Goal: Information Seeking & Learning: Learn about a topic

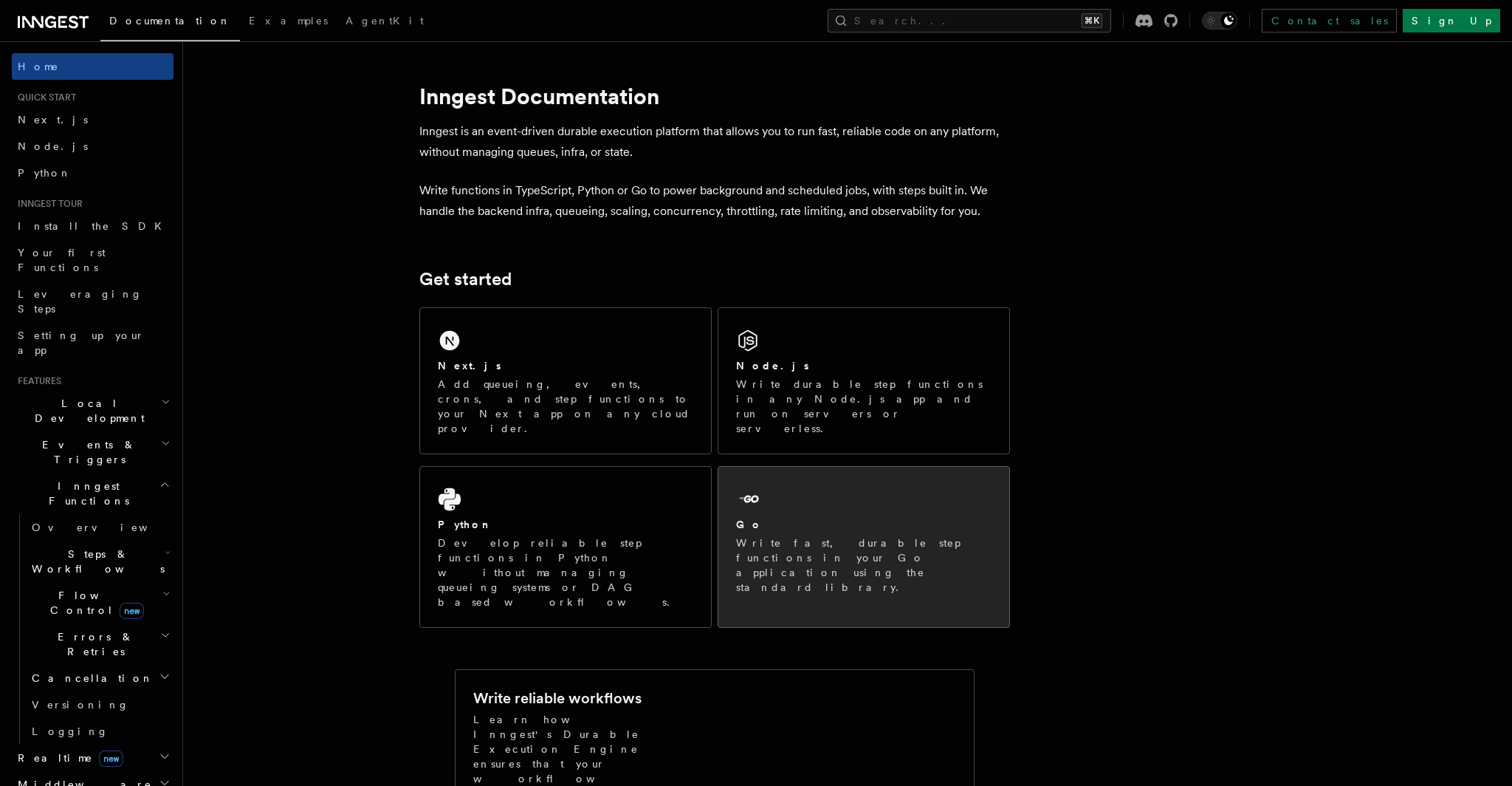
click at [757, 466] on div "Go Write fast, durable step functions in your Go application using the standard…" at bounding box center [864, 539] width 291 height 145
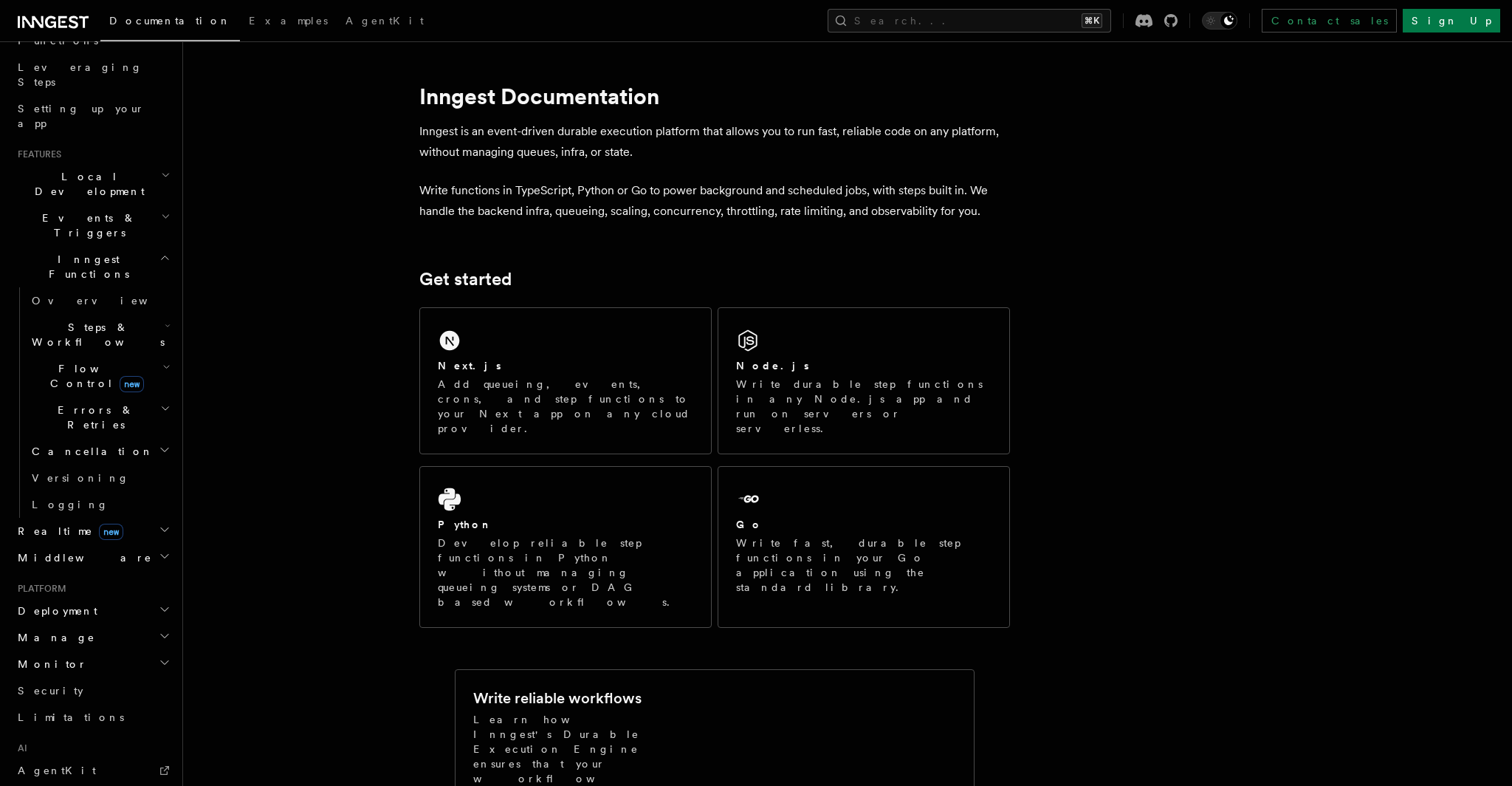
scroll to position [246, 0]
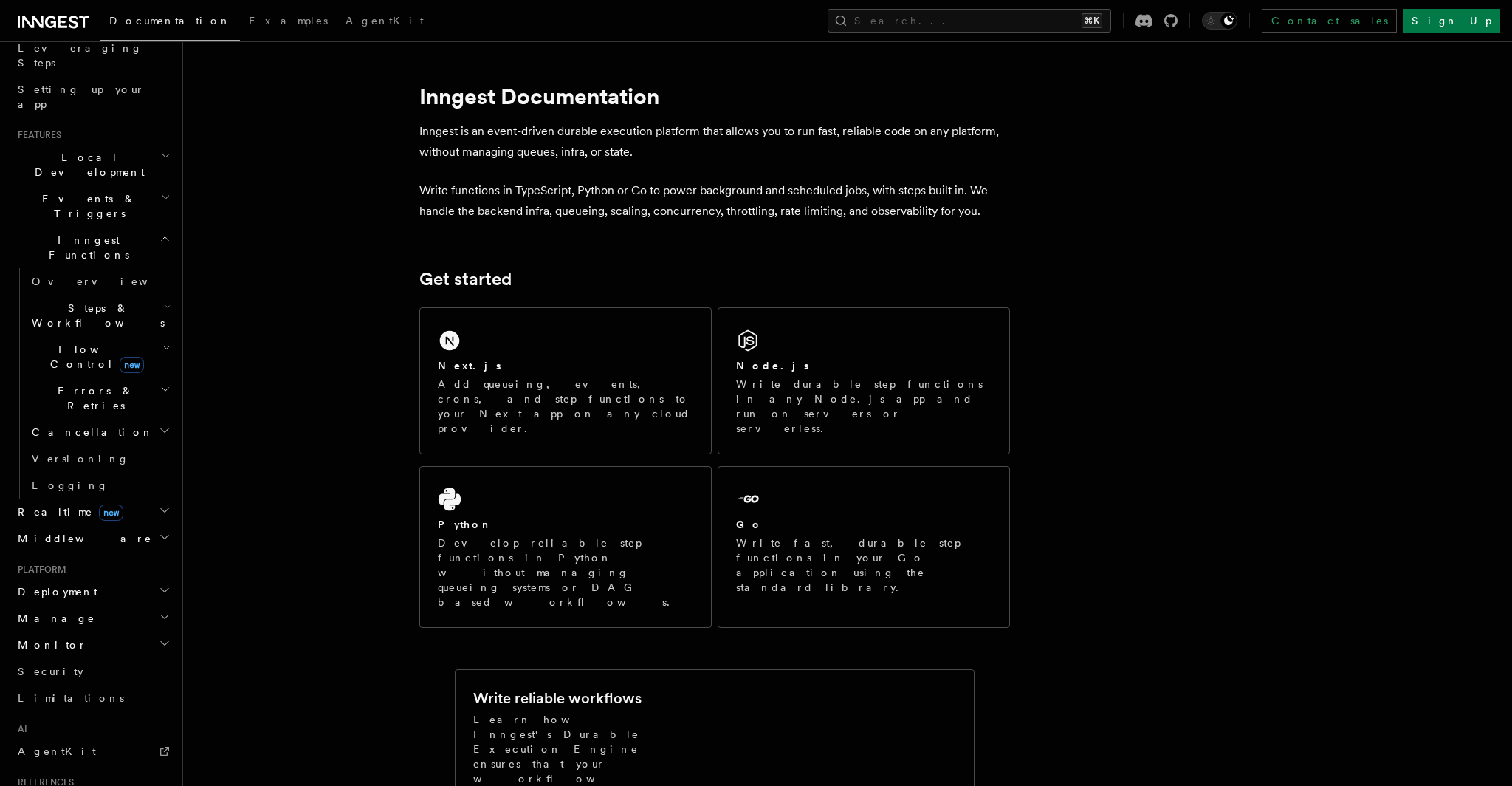
click at [160, 504] on icon "button" at bounding box center [164, 510] width 12 height 12
click at [51, 525] on link "Overview" at bounding box center [100, 538] width 147 height 27
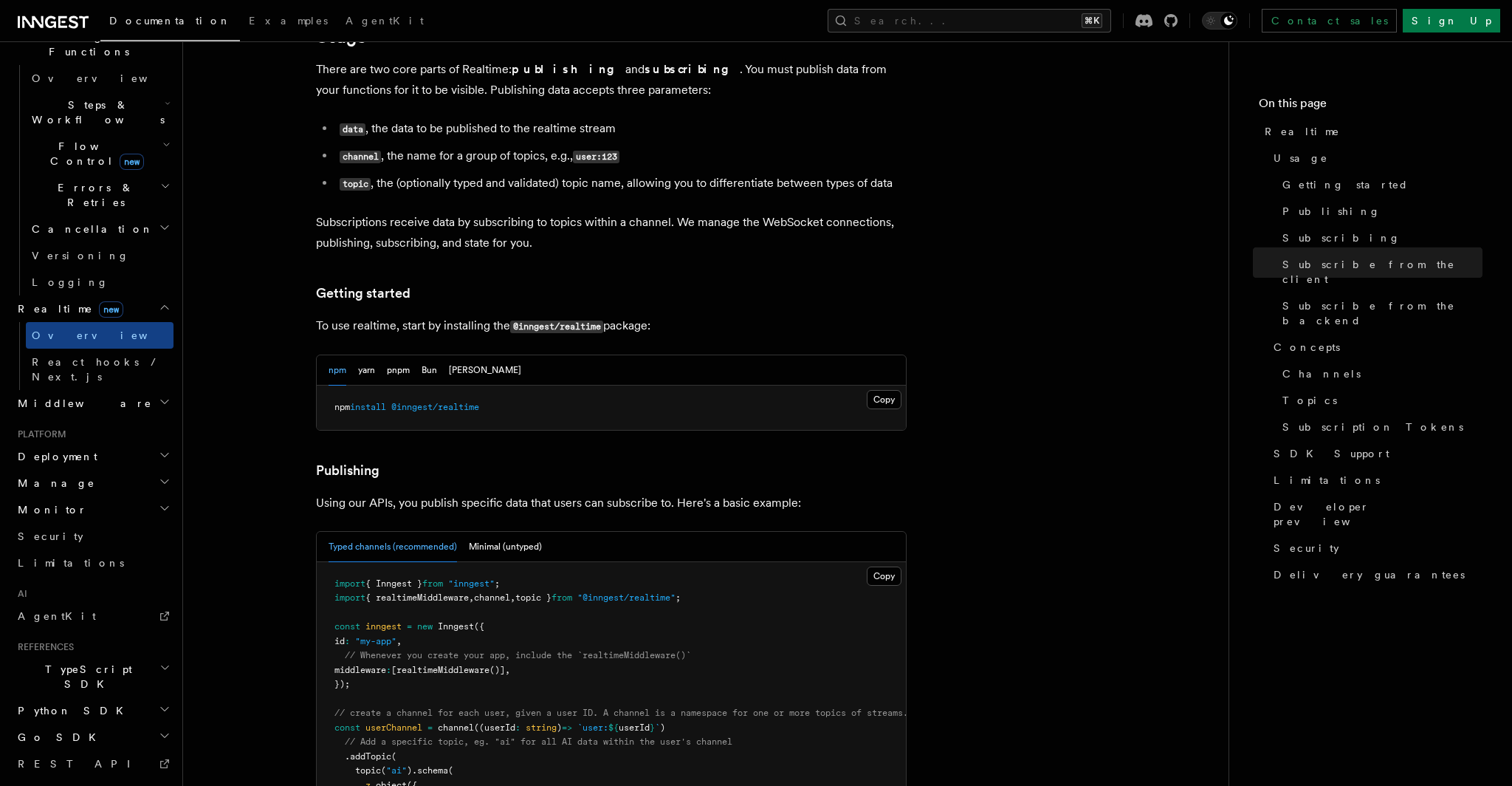
scroll to position [303, 0]
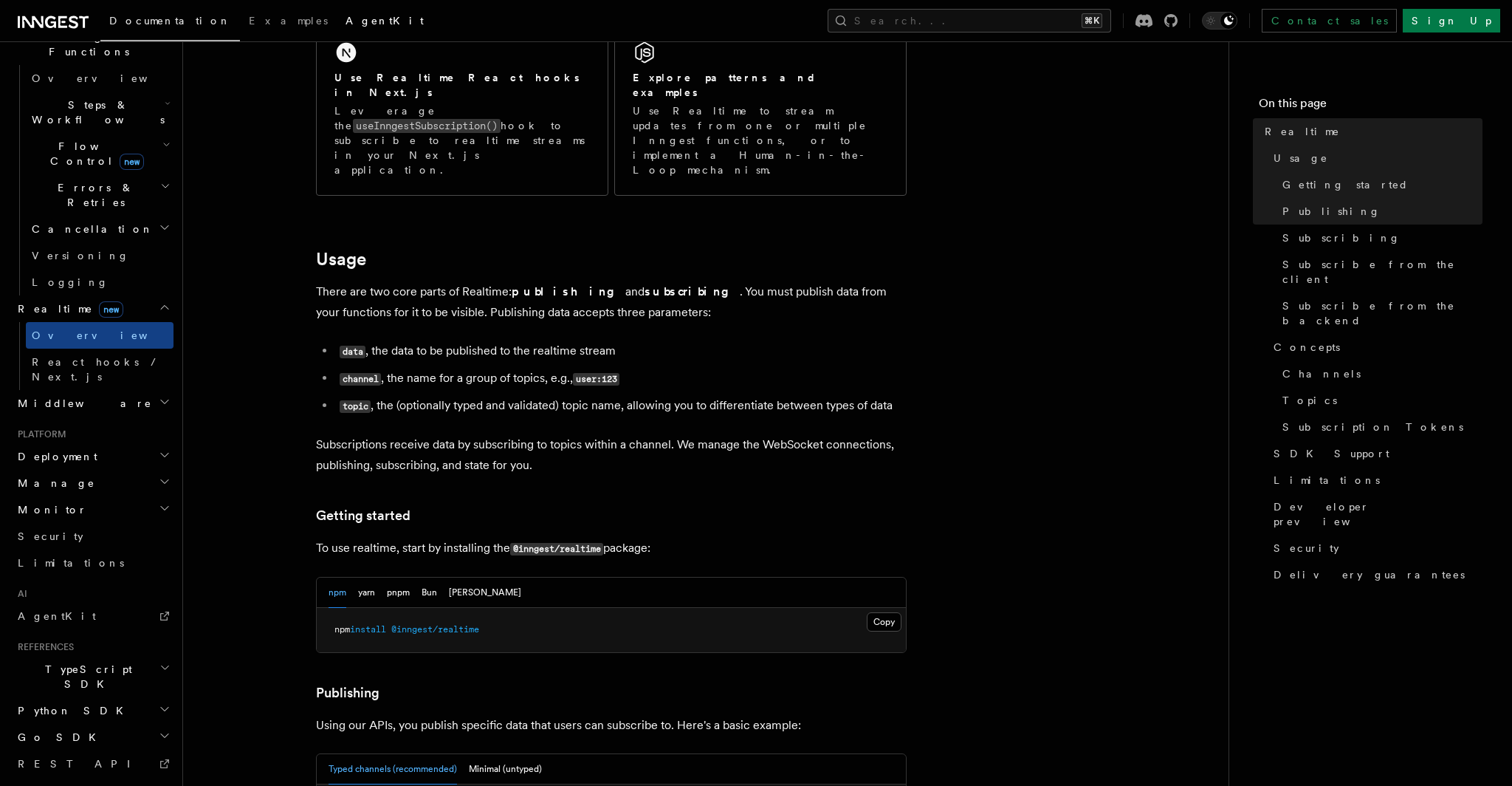
click at [337, 29] on link "AgentKit" at bounding box center [384, 22] width 96 height 35
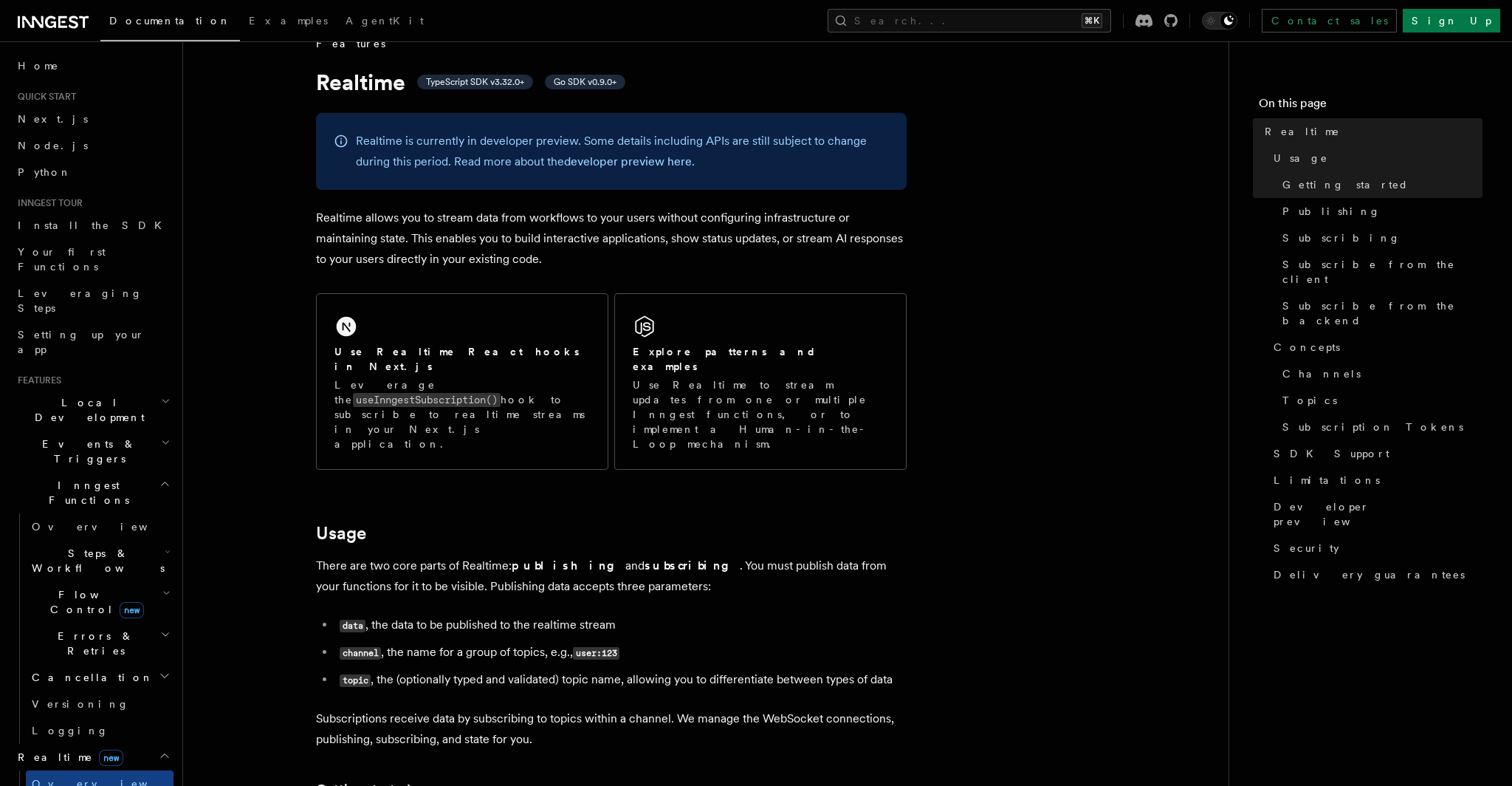
scroll to position [28, 0]
